Goal: Transaction & Acquisition: Purchase product/service

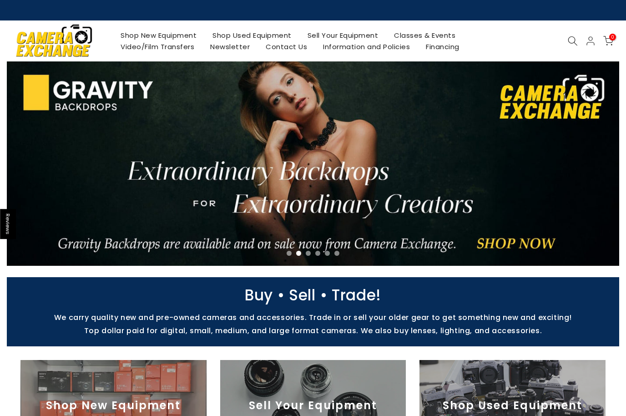
click at [571, 34] on div "Shop New Equipment Shop Used Equipment Sell Your Equipment Classes & Events Vid…" at bounding box center [313, 40] width 622 height 41
click at [572, 37] on use at bounding box center [572, 40] width 9 height 9
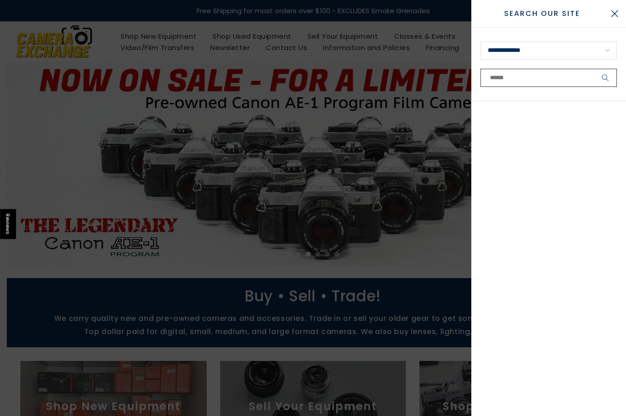
click at [518, 76] on input "text" at bounding box center [548, 78] width 136 height 18
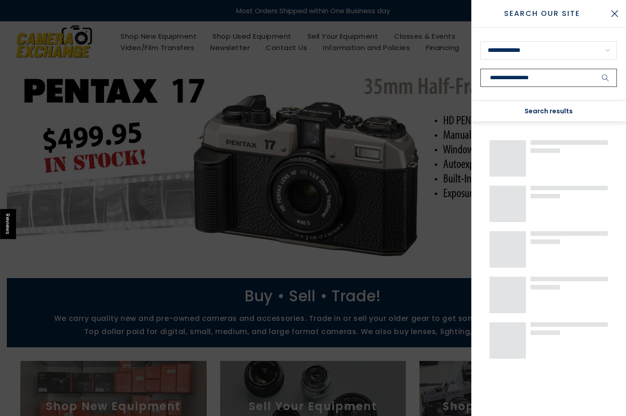
type input "**********"
click at [606, 78] on button "submit" at bounding box center [605, 78] width 23 height 18
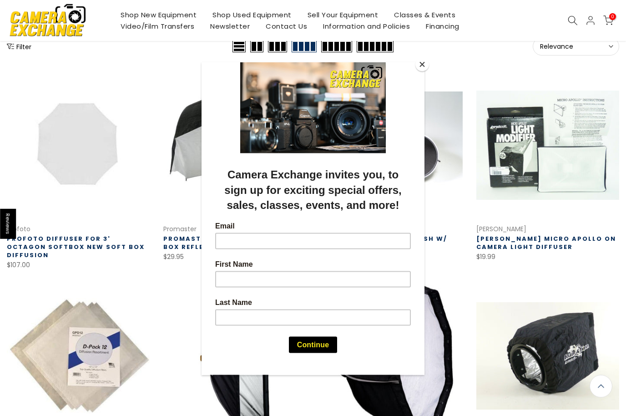
scroll to position [119, 0]
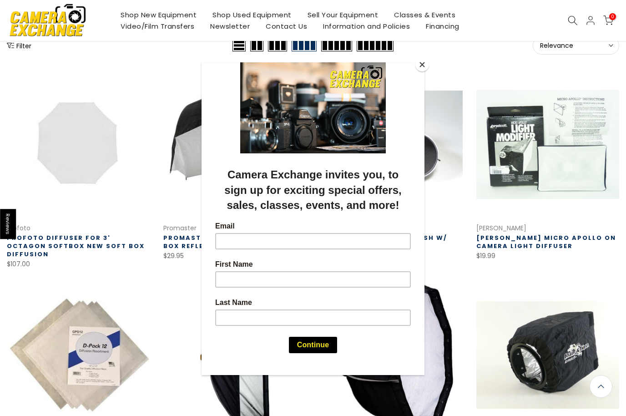
click at [525, 113] on div at bounding box center [313, 208] width 626 height 416
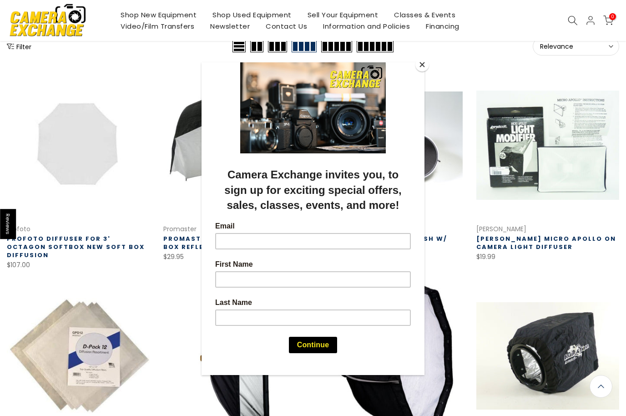
click at [423, 71] on button "Close" at bounding box center [422, 65] width 14 height 14
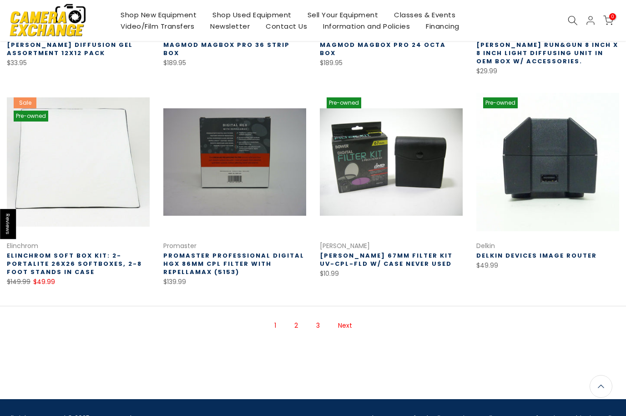
scroll to position [523, 0]
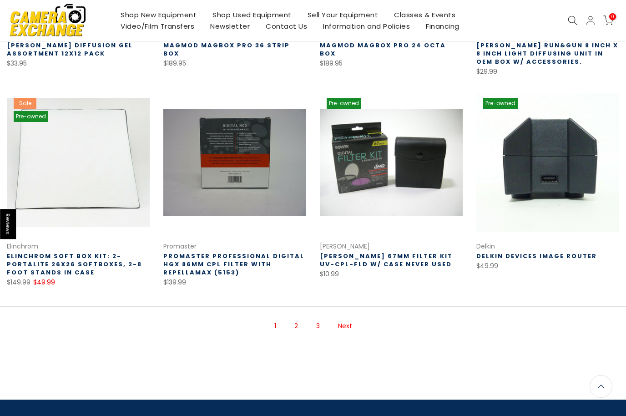
click at [353, 318] on link "Next" at bounding box center [344, 326] width 23 height 16
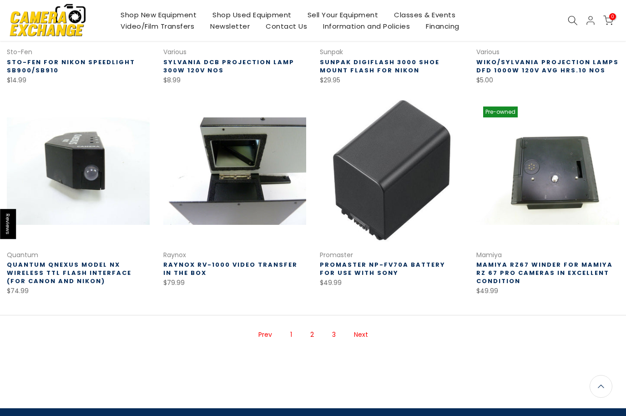
scroll to position [524, 0]
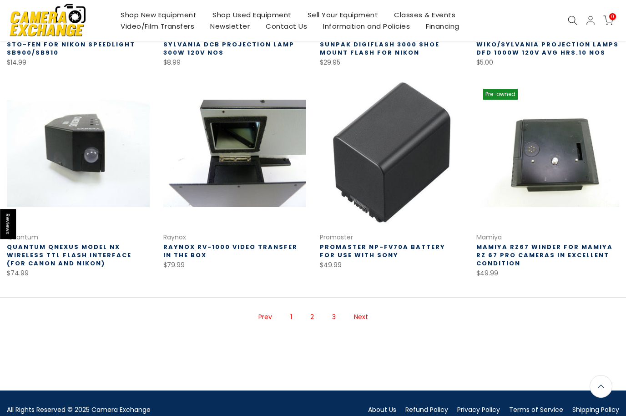
click at [290, 315] on link "1" at bounding box center [291, 317] width 11 height 16
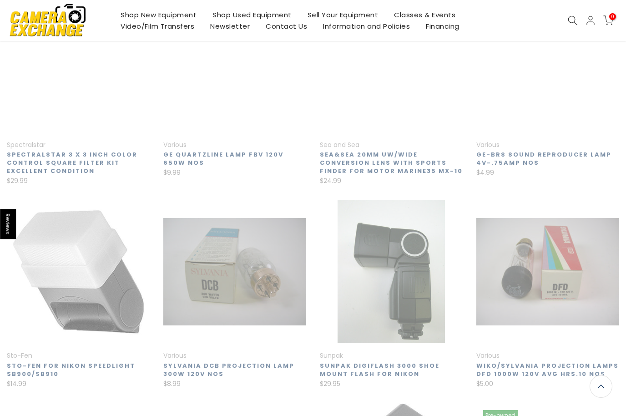
scroll to position [147, 0]
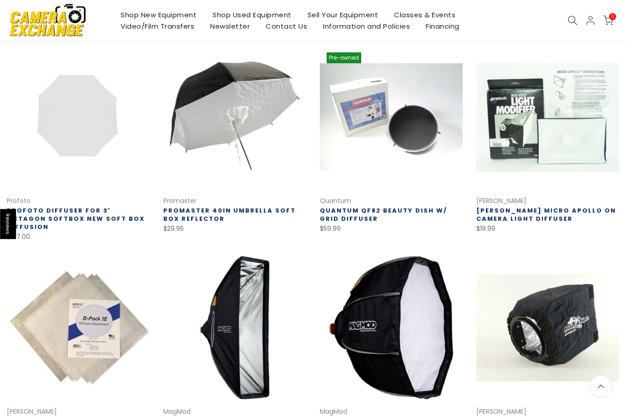
click at [558, 146] on link at bounding box center [547, 116] width 143 height 143
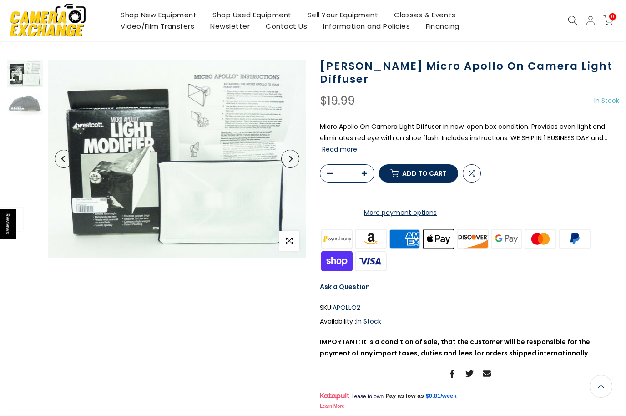
scroll to position [45, 0]
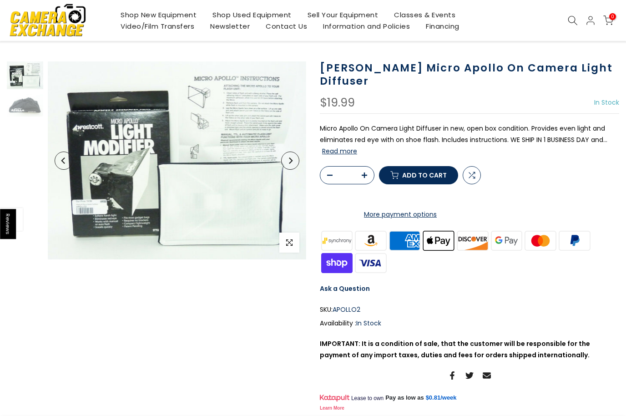
click at [234, 224] on img at bounding box center [177, 160] width 258 height 198
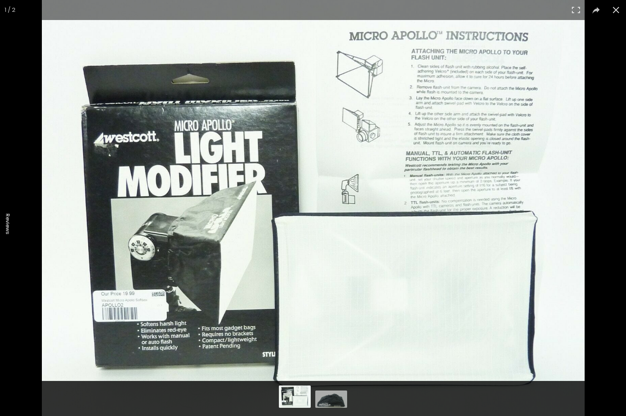
click at [611, 6] on button at bounding box center [616, 10] width 20 height 20
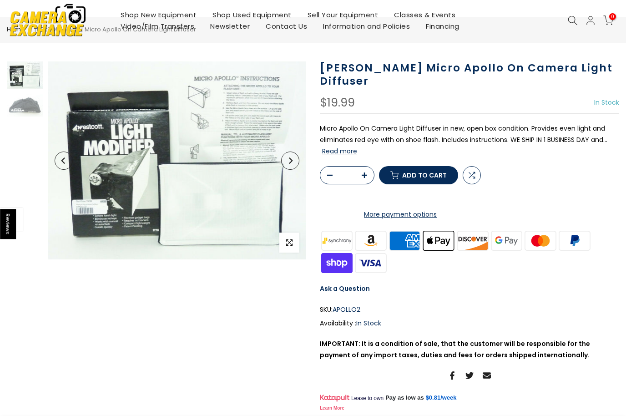
scroll to position [9, 0]
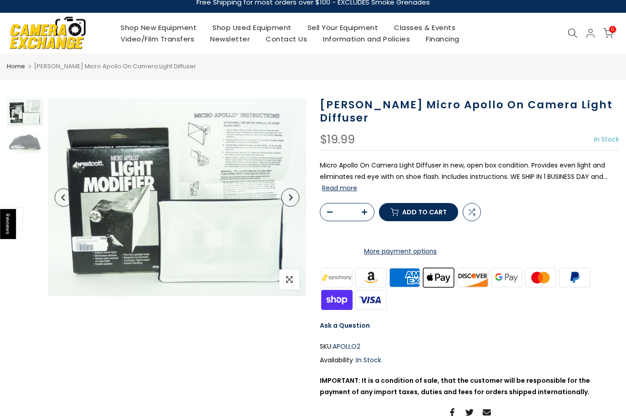
click at [268, 141] on img at bounding box center [177, 178] width 258 height 160
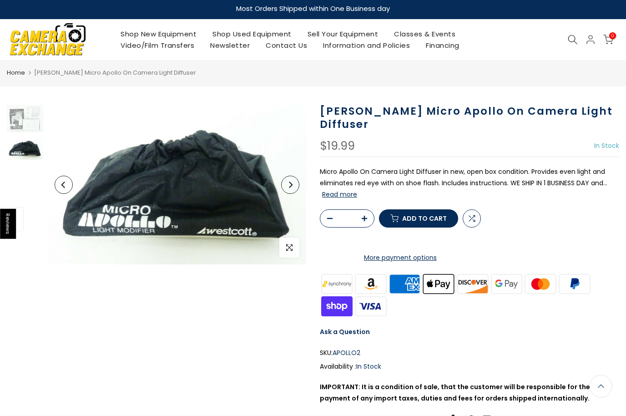
scroll to position [0, 0]
